Goal: Information Seeking & Learning: Learn about a topic

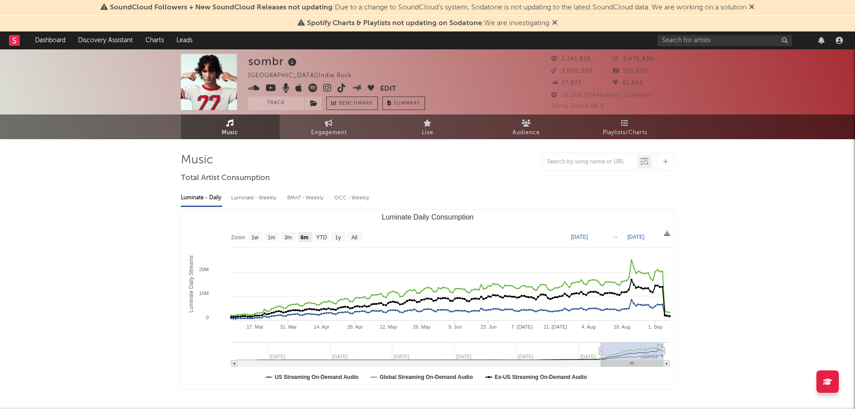
select select "6m"
click at [745, 37] on input "text" at bounding box center [725, 40] width 135 height 11
click at [707, 40] on input "[PERSON_NAME] Holiday" at bounding box center [725, 40] width 135 height 11
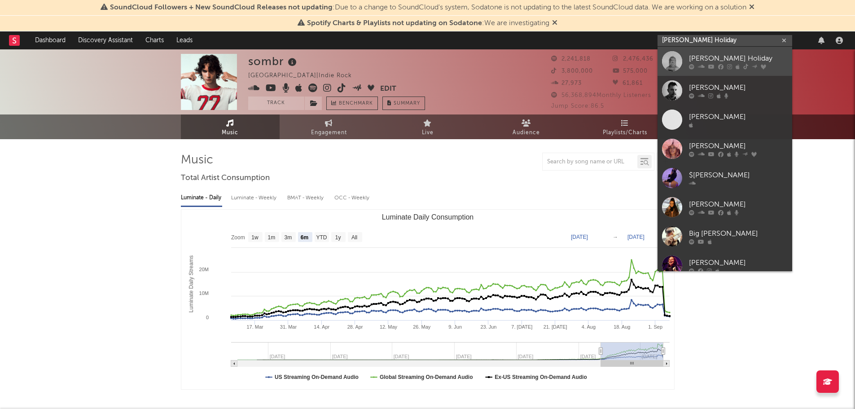
type input "[PERSON_NAME] Holiday"
click at [708, 62] on div "[PERSON_NAME] Holiday" at bounding box center [738, 58] width 99 height 11
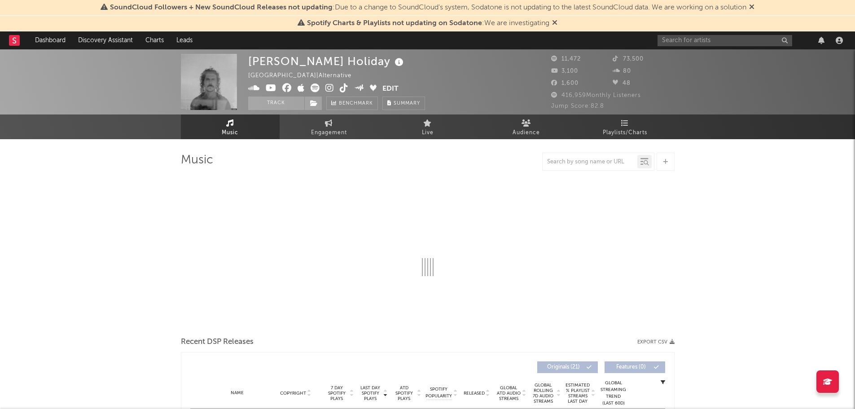
select select "6m"
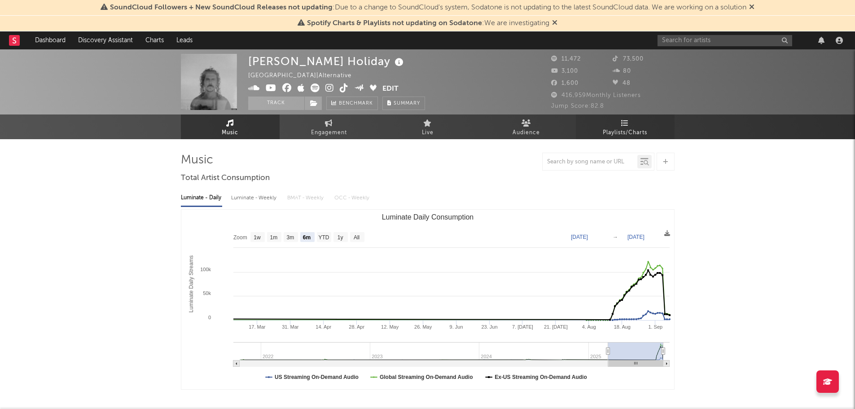
click at [636, 130] on span "Playlists/Charts" at bounding box center [625, 133] width 44 height 11
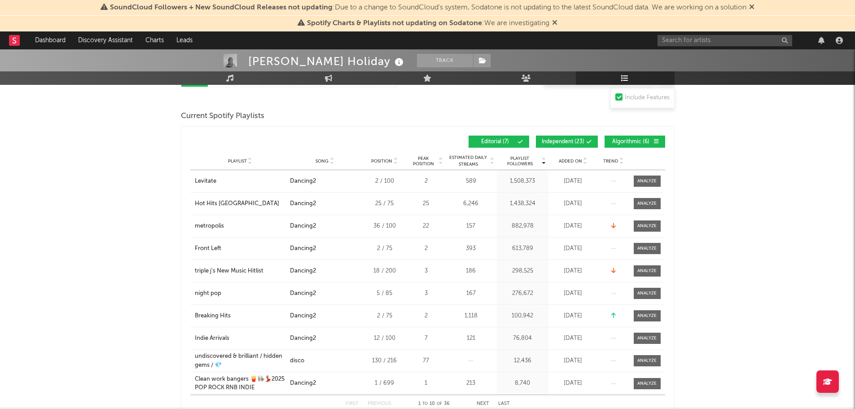
scroll to position [184, 0]
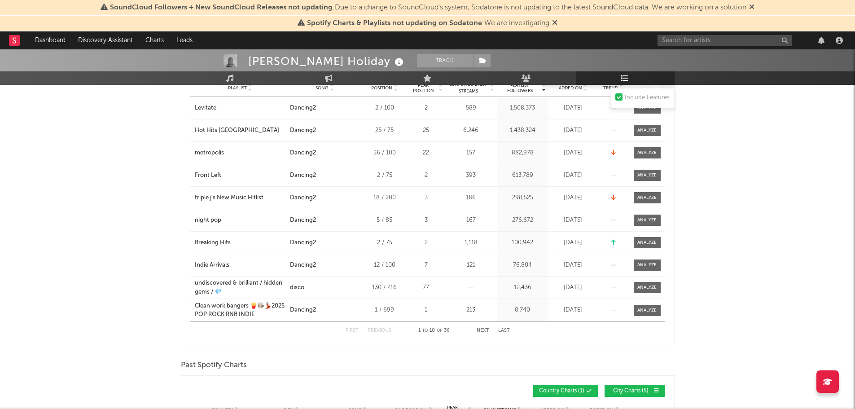
click at [484, 329] on button "Next" at bounding box center [483, 330] width 13 height 5
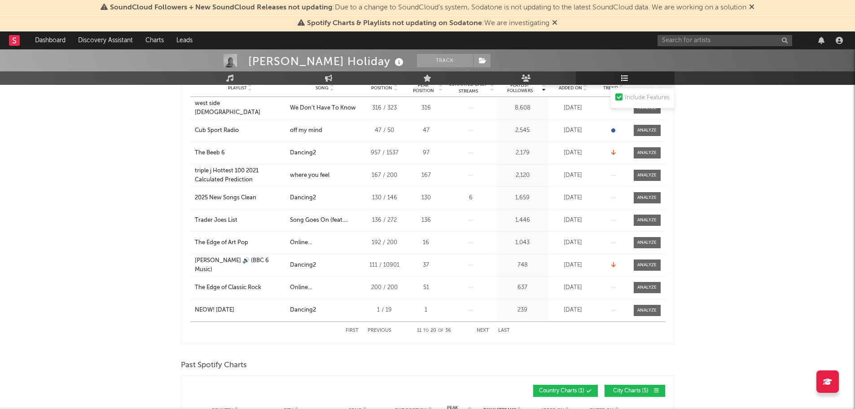
click at [484, 329] on button "Next" at bounding box center [483, 330] width 13 height 5
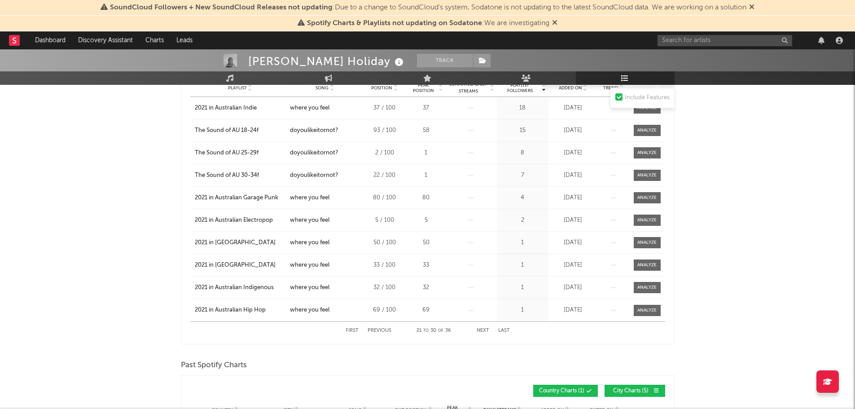
click at [484, 329] on button "Next" at bounding box center [483, 330] width 13 height 5
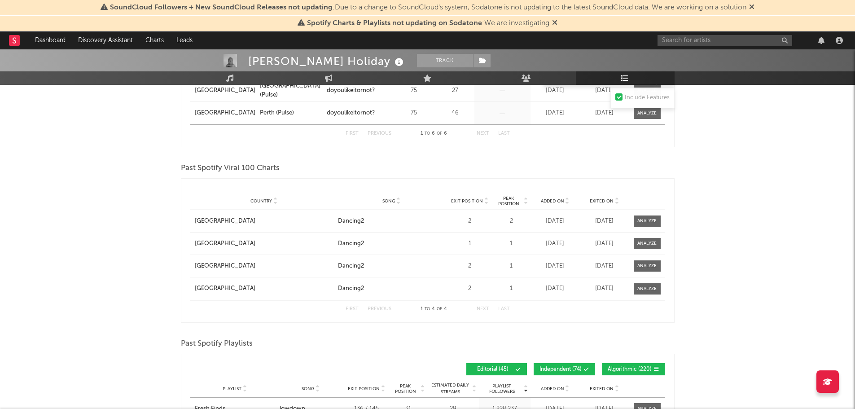
scroll to position [633, 0]
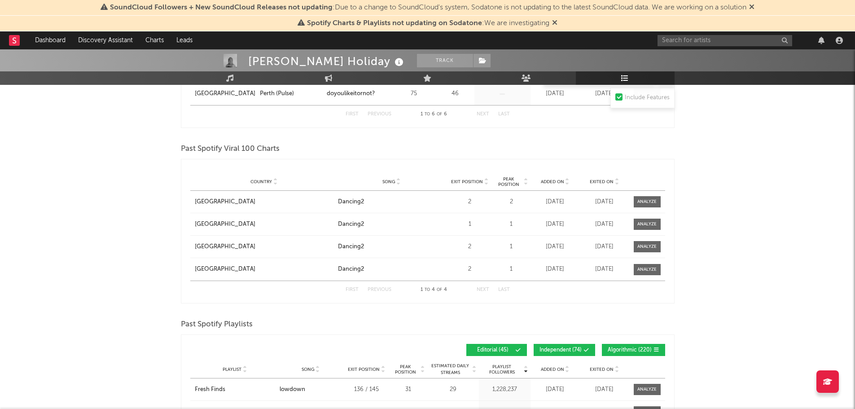
click at [111, 258] on div "[PERSON_NAME] Holiday Track [GEOGRAPHIC_DATA] | Alternative Edit Track Benchmar…" at bounding box center [427, 48] width 855 height 1264
drag, startPoint x: 573, startPoint y: 22, endPoint x: 300, endPoint y: 26, distance: 273.5
click at [300, 26] on div "Spotify Charts & Playlists not updating on Sodatone : We are investigating" at bounding box center [427, 24] width 855 height 16
click at [108, 141] on div "[PERSON_NAME] Holiday Track [GEOGRAPHIC_DATA] | Alternative Edit Track Benchmar…" at bounding box center [427, 48] width 855 height 1264
